Goal: Task Accomplishment & Management: Manage account settings

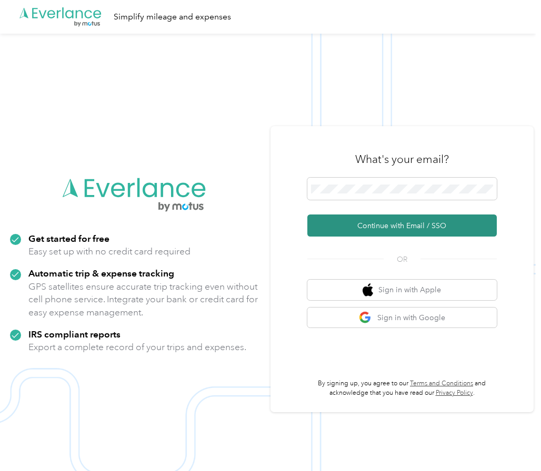
click at [419, 221] on button "Continue with Email / SSO" at bounding box center [401, 226] width 189 height 22
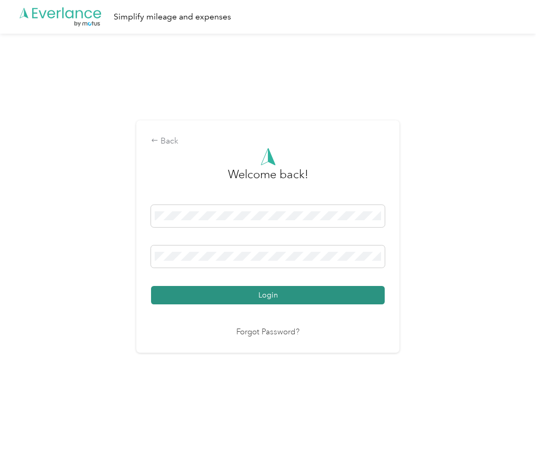
click at [184, 290] on button "Login" at bounding box center [268, 295] width 234 height 18
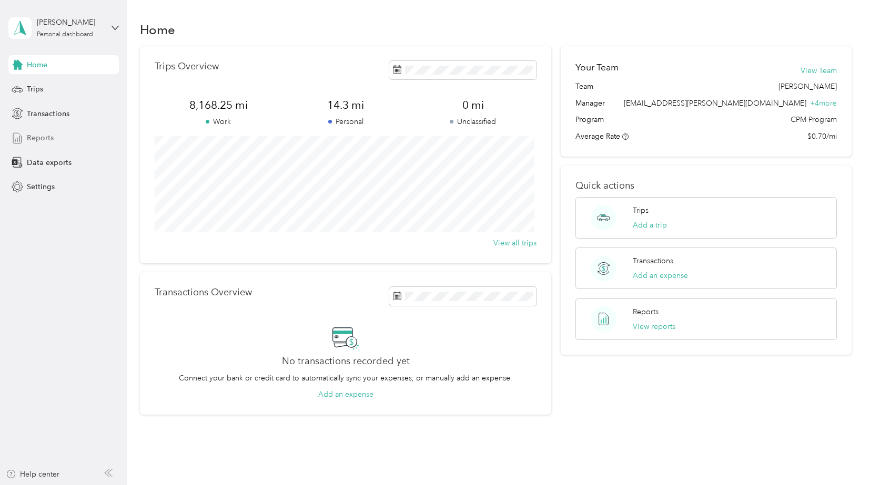
click at [40, 135] on span "Reports" at bounding box center [40, 138] width 27 height 11
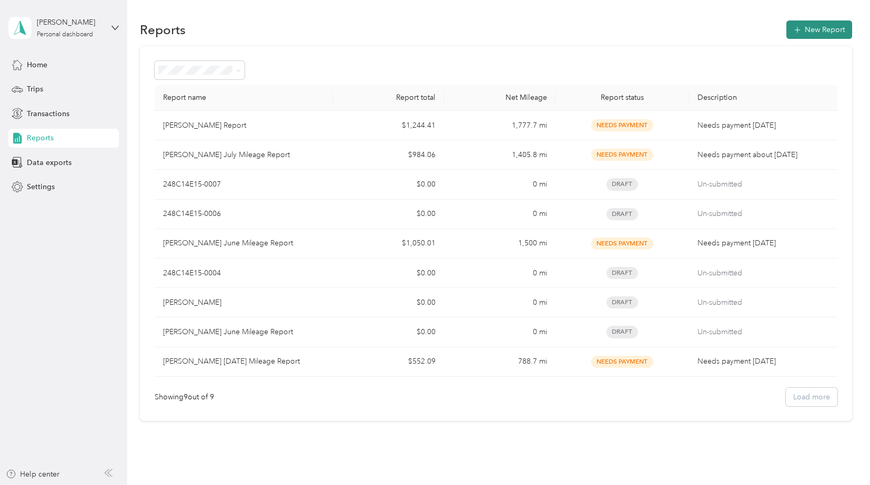
click at [799, 25] on button "New Report" at bounding box center [819, 30] width 66 height 18
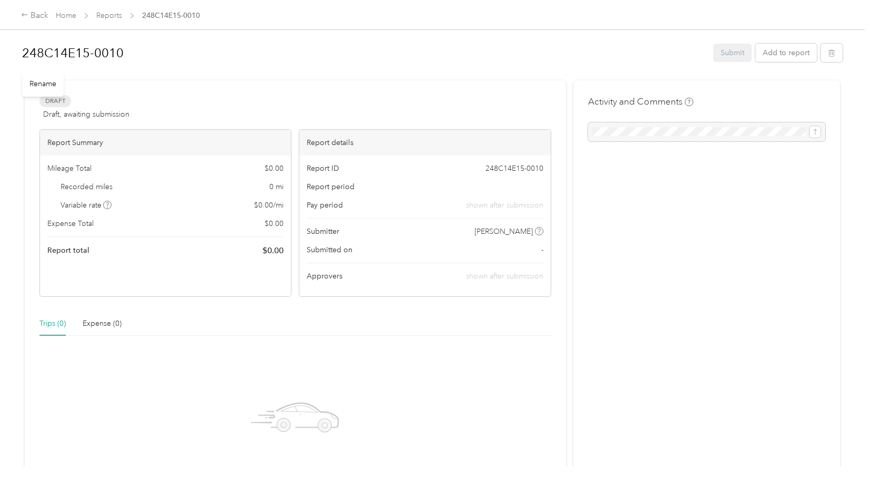
click at [45, 84] on div "Rename" at bounding box center [43, 84] width 42 height 26
click at [38, 84] on div "Rename" at bounding box center [43, 84] width 42 height 26
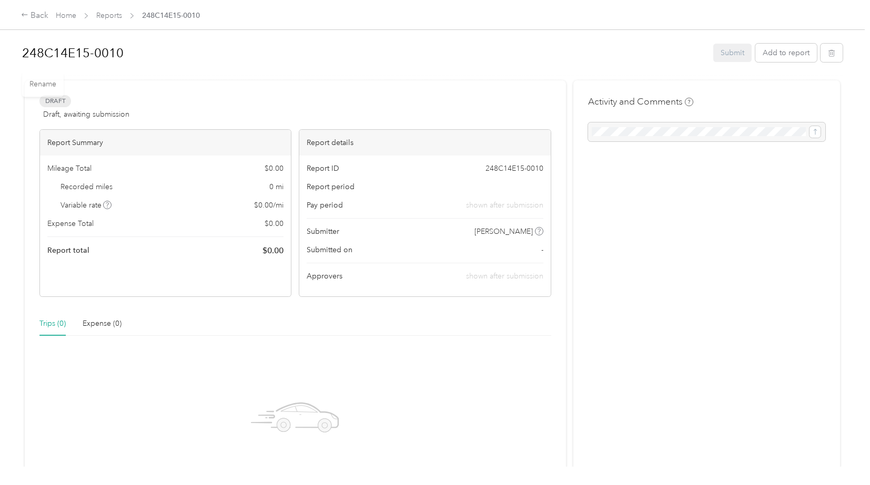
click at [167, 39] on div "248C14E15-0010" at bounding box center [364, 52] width 684 height 27
click at [130, 54] on h1 "248C14E15-0010" at bounding box center [364, 52] width 684 height 25
click at [223, 91] on div "Draft Draft, awaiting submission View activity & comments Report Summary Mileag…" at bounding box center [295, 318] width 541 height 477
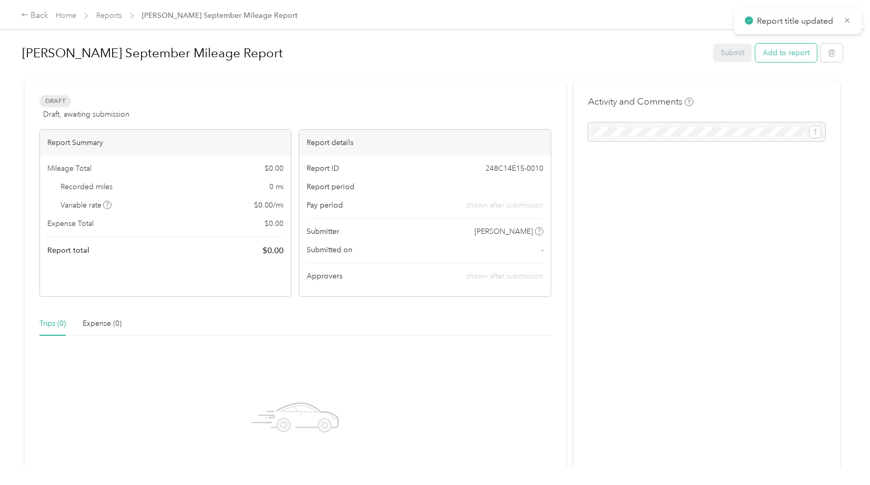
click at [774, 55] on button "Add to report" at bounding box center [786, 53] width 62 height 18
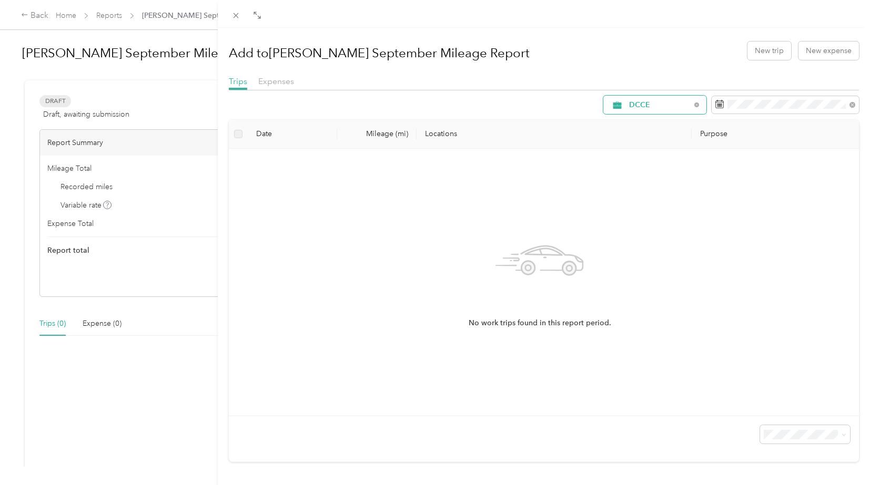
click at [679, 102] on span "DCCE" at bounding box center [660, 105] width 62 height 7
click at [639, 179] on li "[PERSON_NAME]" at bounding box center [646, 179] width 103 height 18
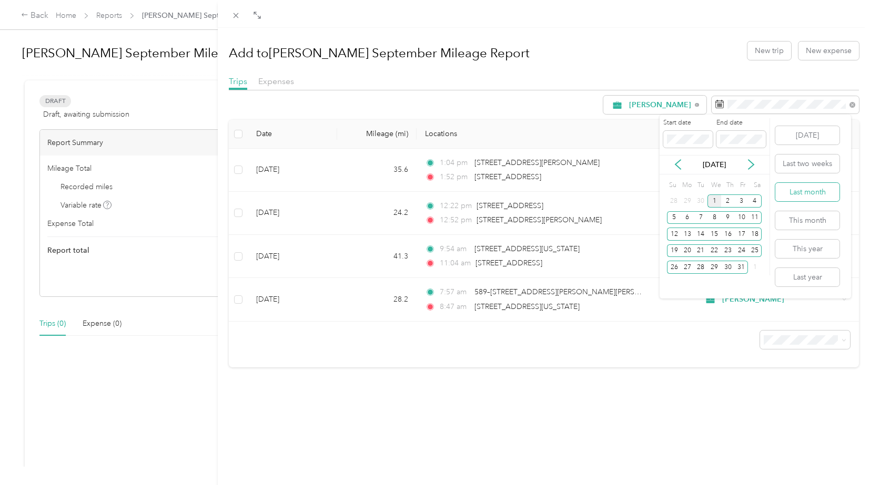
click at [812, 193] on button "Last month" at bounding box center [807, 192] width 64 height 18
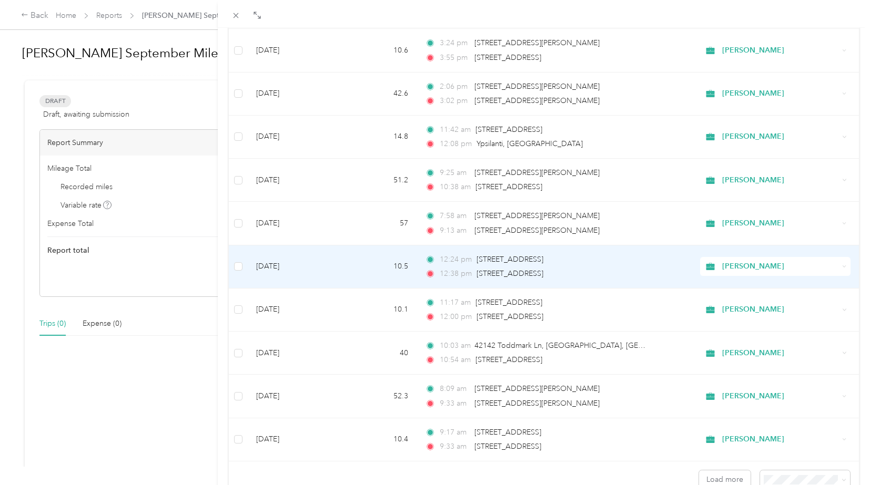
scroll to position [821, 0]
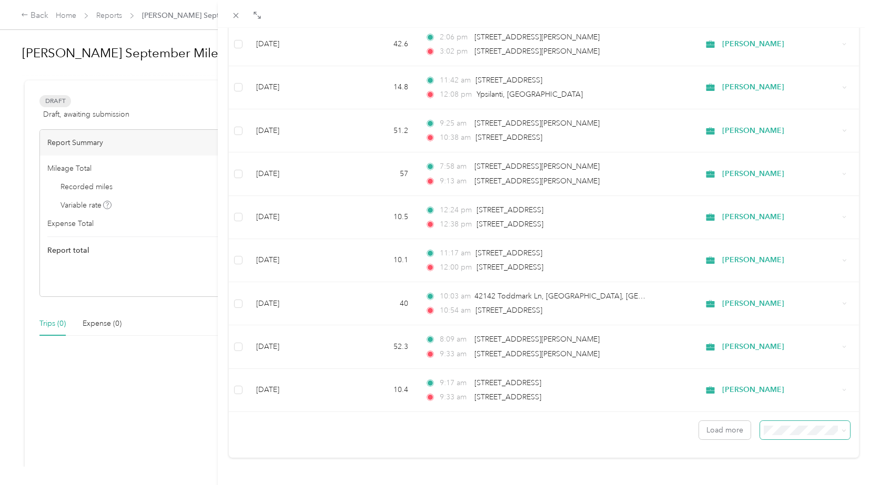
click at [766, 429] on span at bounding box center [805, 430] width 90 height 18
click at [775, 405] on li "100 per load" at bounding box center [797, 399] width 90 height 18
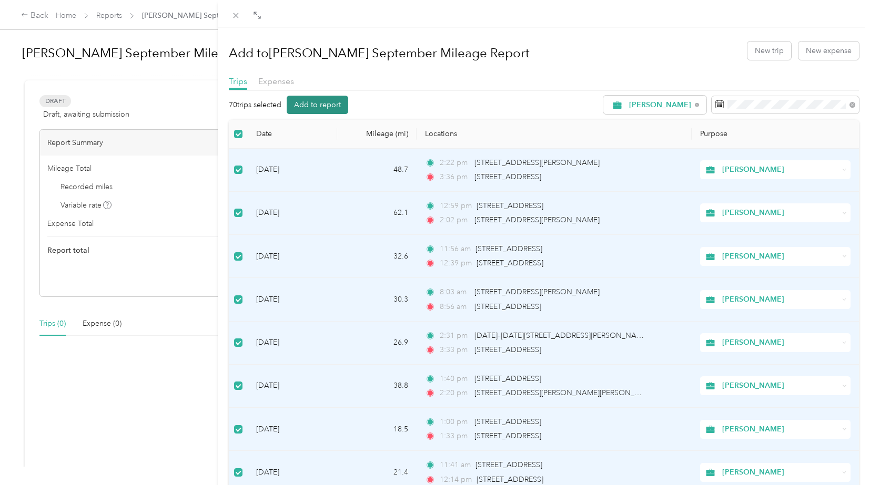
click at [320, 102] on button "Add to report" at bounding box center [318, 105] width 62 height 18
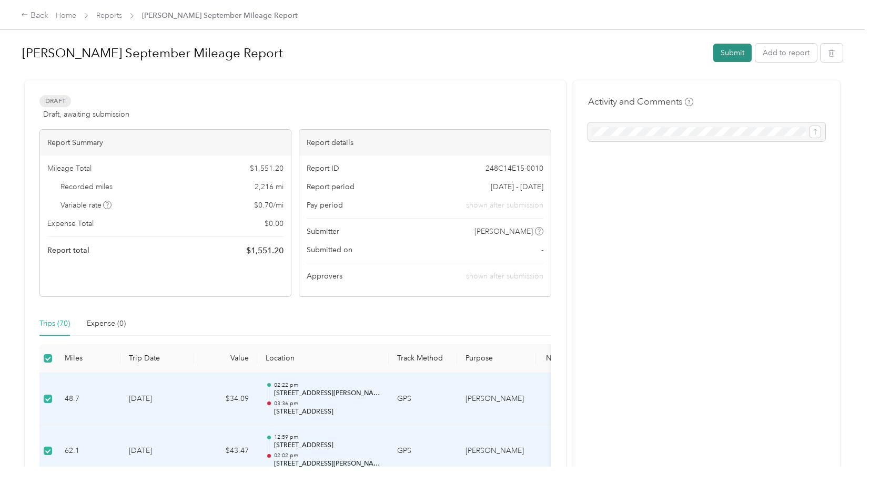
click at [727, 50] on button "Submit" at bounding box center [732, 53] width 38 height 18
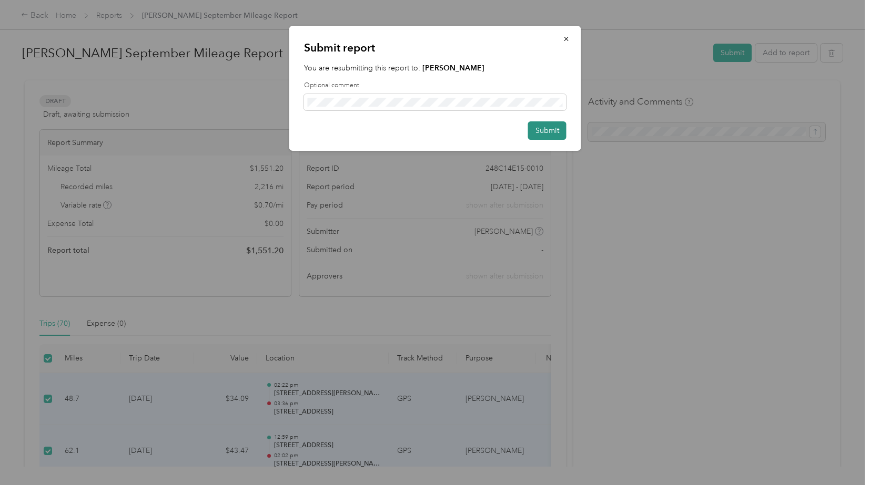
click at [545, 129] on button "Submit" at bounding box center [547, 130] width 38 height 18
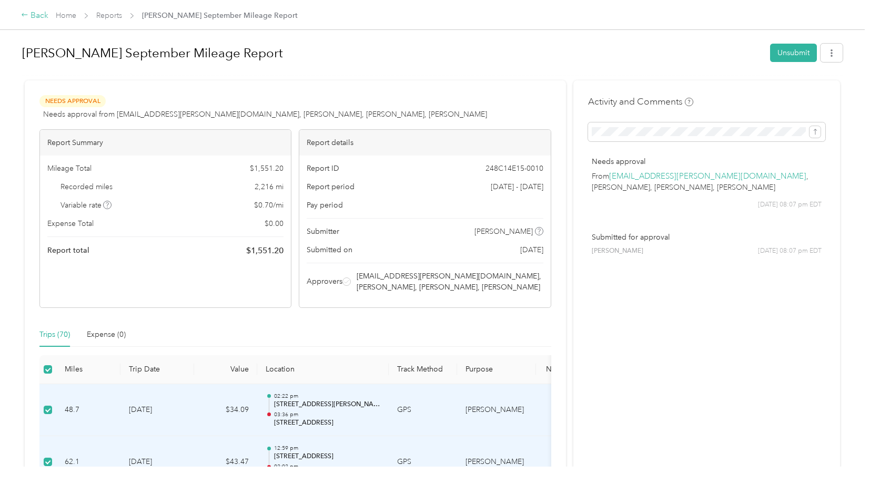
click at [37, 13] on div "Back" at bounding box center [34, 15] width 27 height 13
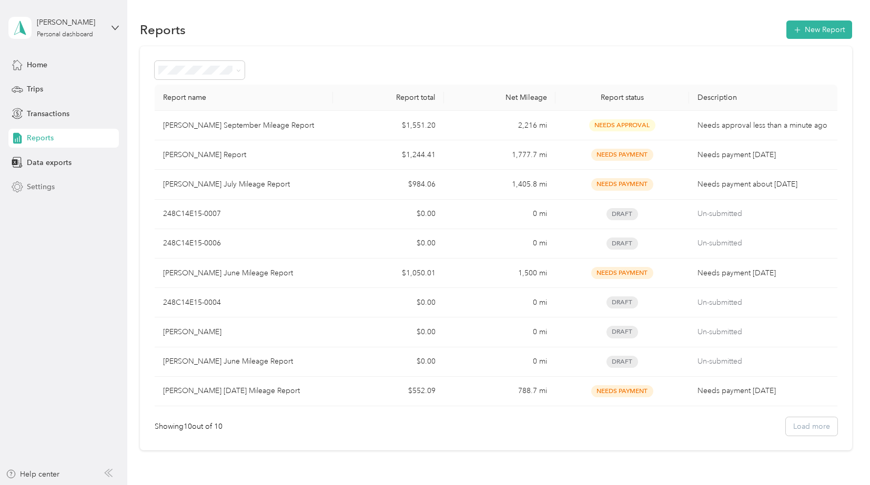
click at [41, 190] on span "Settings" at bounding box center [41, 186] width 28 height 11
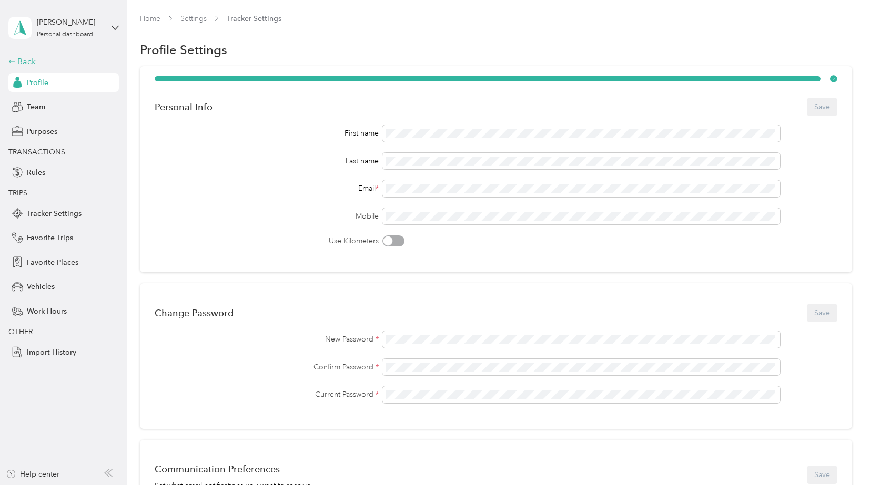
click at [24, 66] on div "Back" at bounding box center [60, 61] width 105 height 13
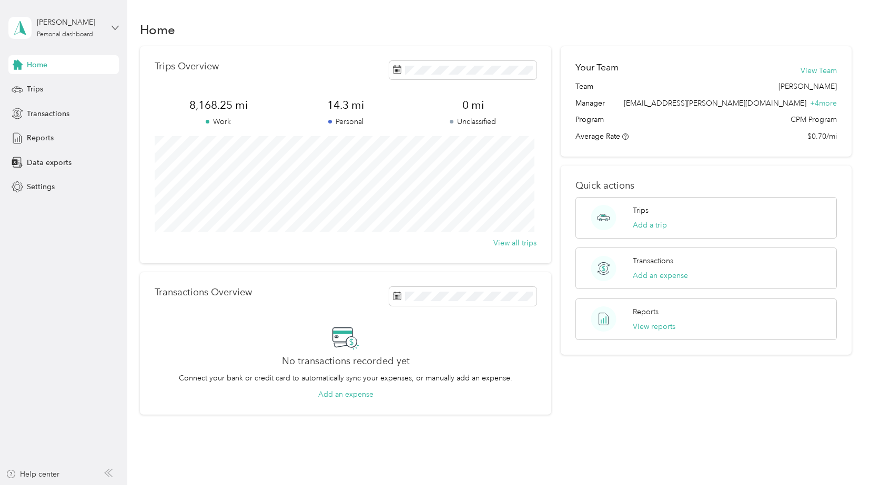
click at [114, 25] on icon at bounding box center [115, 27] width 7 height 7
click at [50, 89] on div "Log out" at bounding box center [149, 83] width 266 height 18
